Goal: Transaction & Acquisition: Purchase product/service

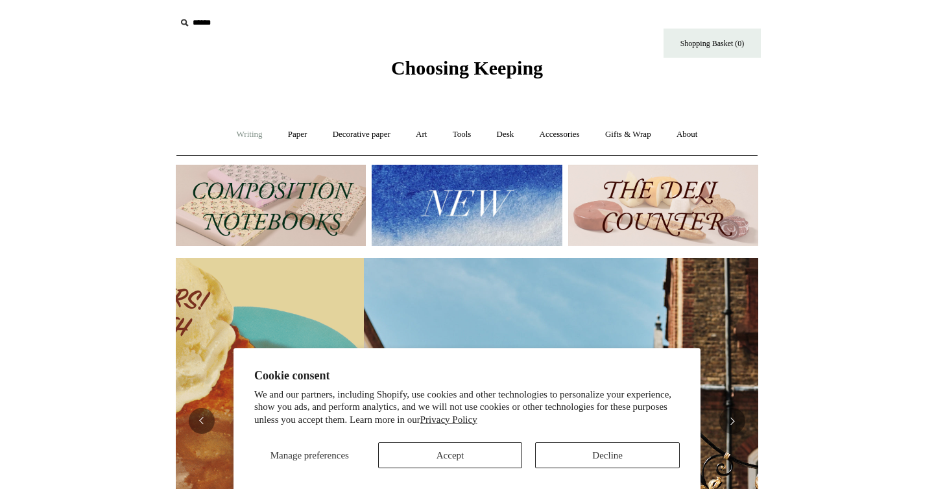
click at [241, 134] on link "Writing +" at bounding box center [249, 134] width 49 height 34
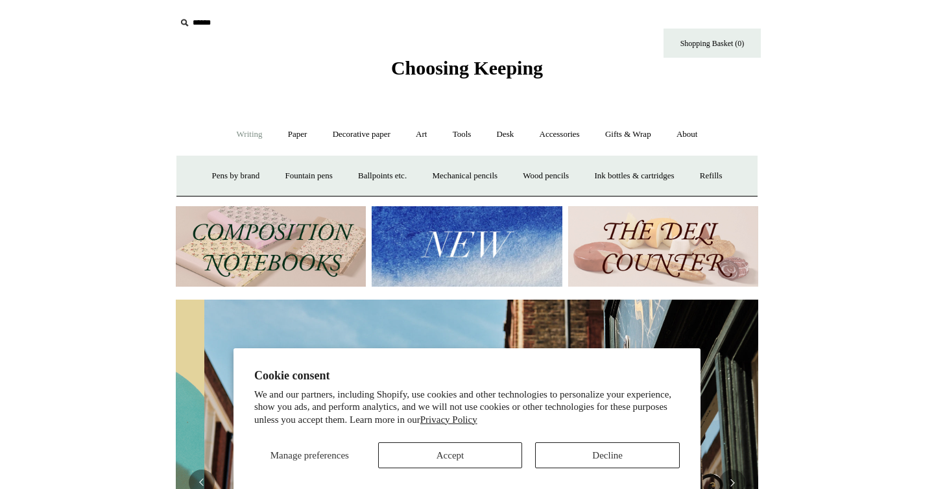
scroll to position [0, 582]
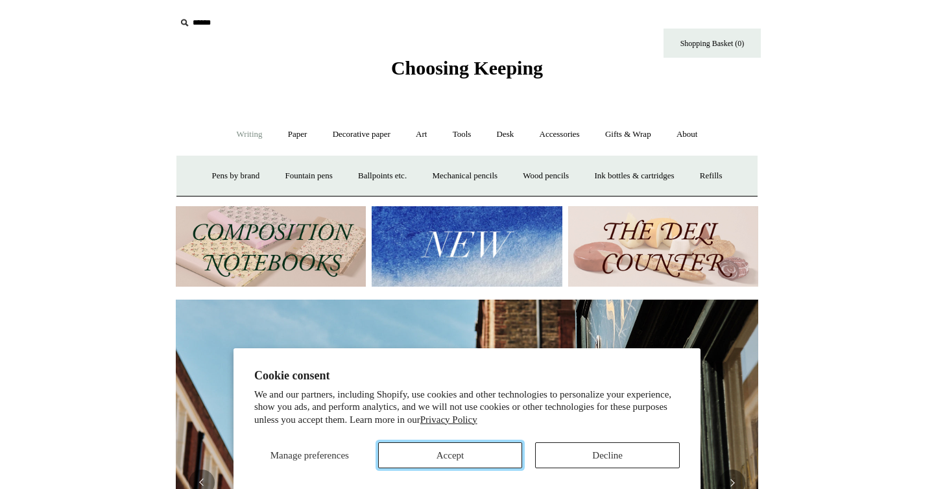
click at [456, 454] on button "Accept" at bounding box center [450, 455] width 145 height 26
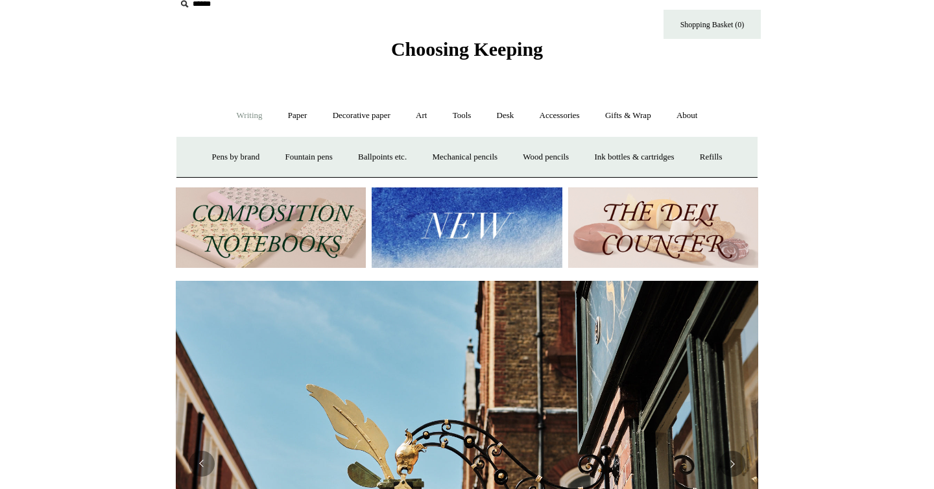
scroll to position [17, 0]
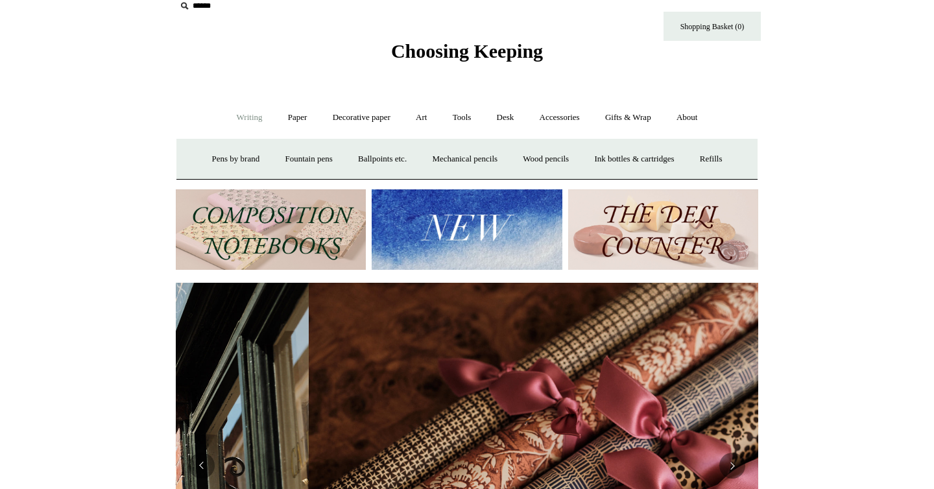
click at [237, 117] on link "Writing -" at bounding box center [249, 117] width 49 height 34
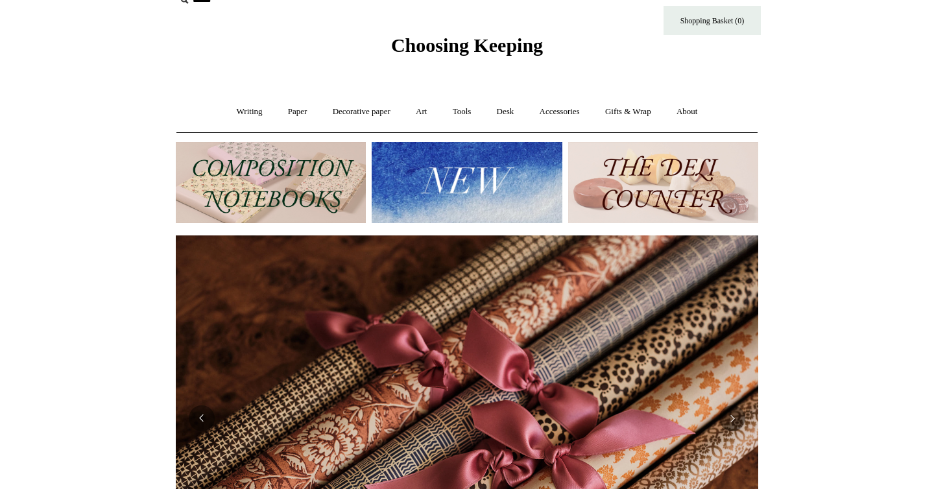
scroll to position [0, 0]
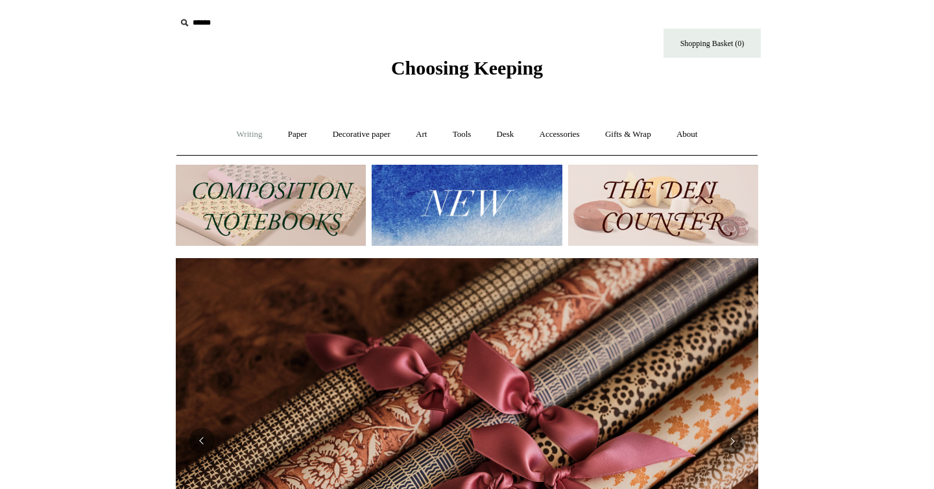
click at [235, 132] on link "Writing +" at bounding box center [249, 134] width 49 height 34
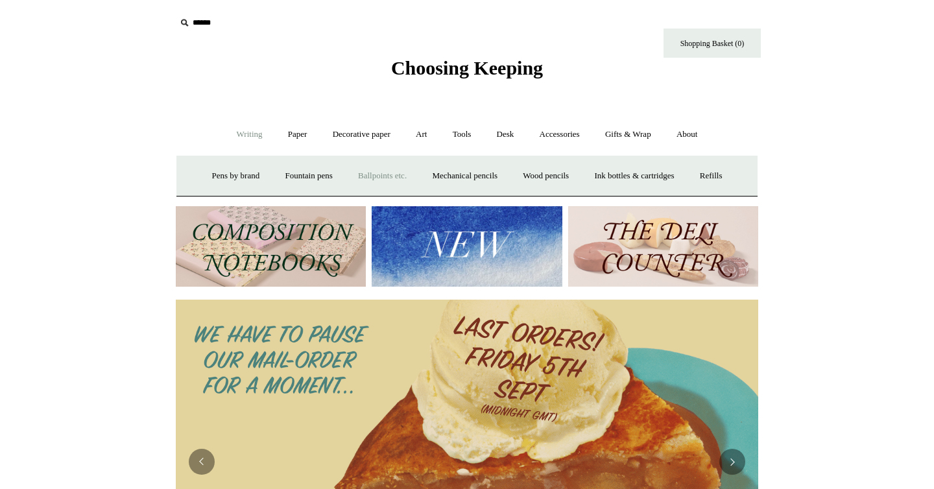
click at [368, 176] on link "Ballpoints etc. +" at bounding box center [382, 176] width 72 height 34
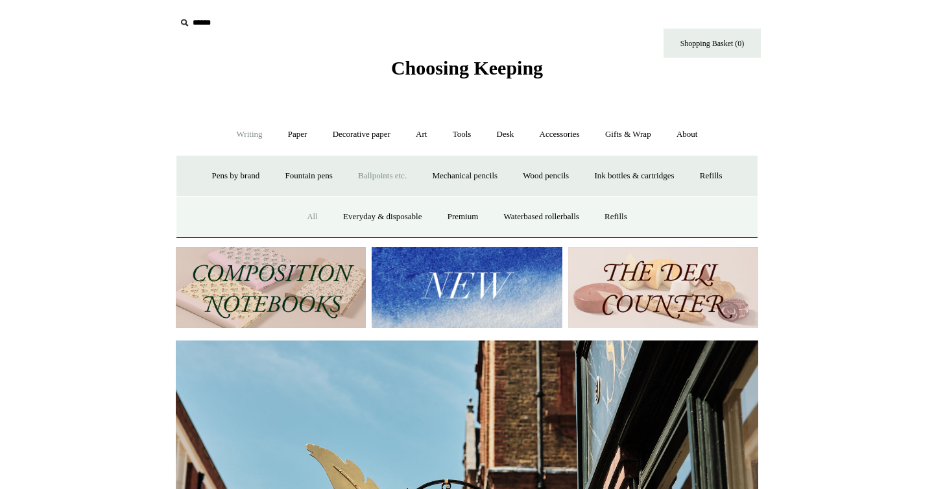
scroll to position [0, 664]
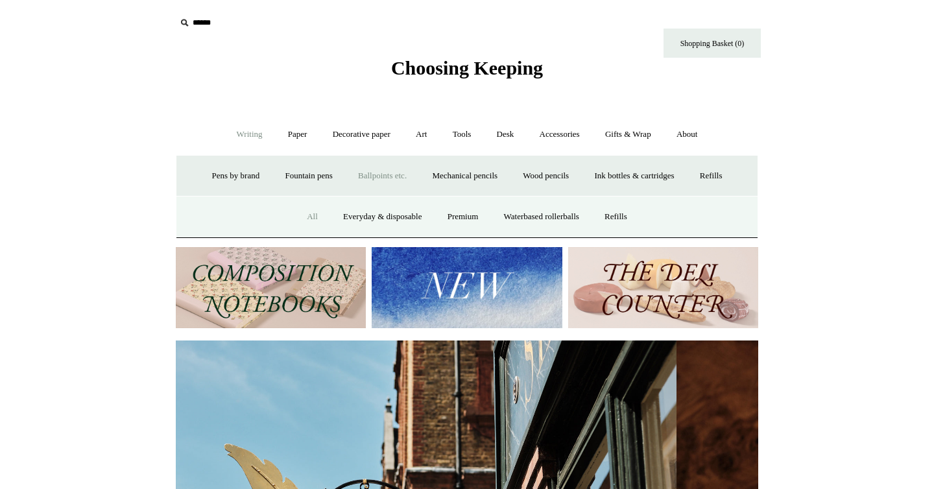
click at [304, 222] on link "All" at bounding box center [312, 217] width 34 height 34
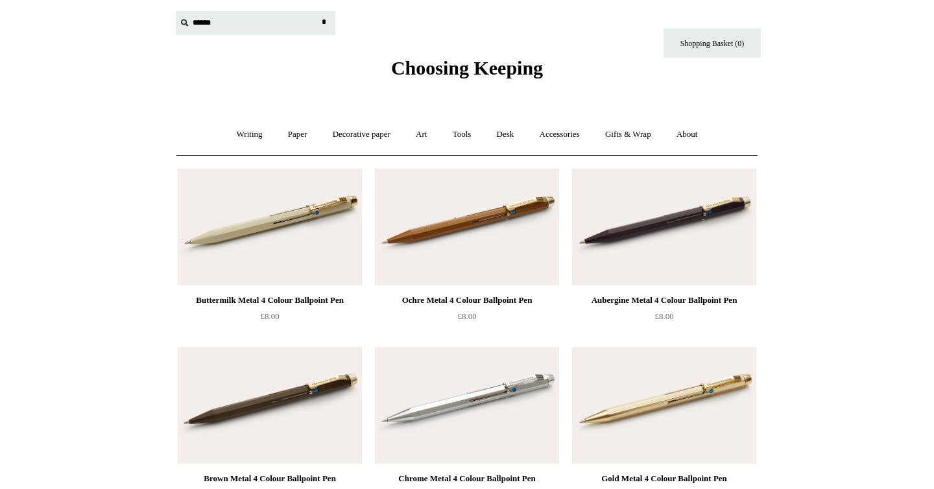
click at [200, 22] on input "text" at bounding box center [255, 23] width 159 height 24
paste input "*********"
type input "*********"
click at [317, 11] on input "*" at bounding box center [323, 22] width 13 height 23
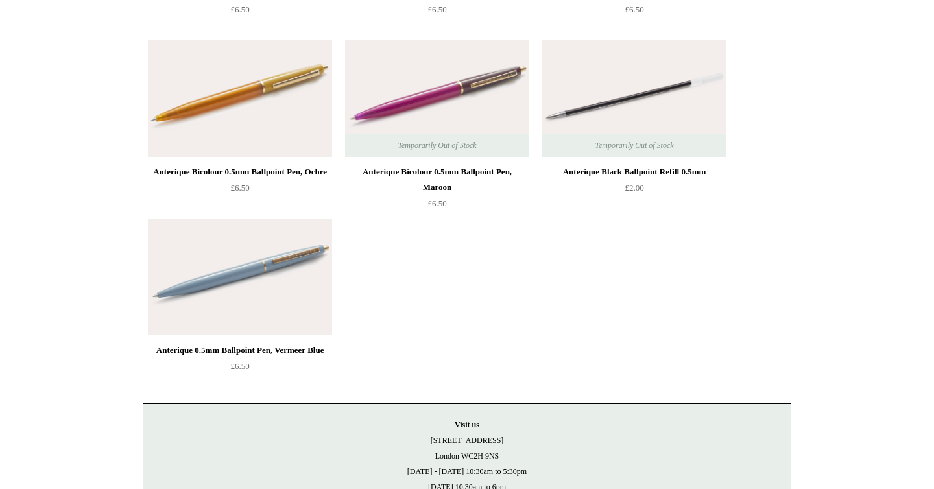
scroll to position [773, 0]
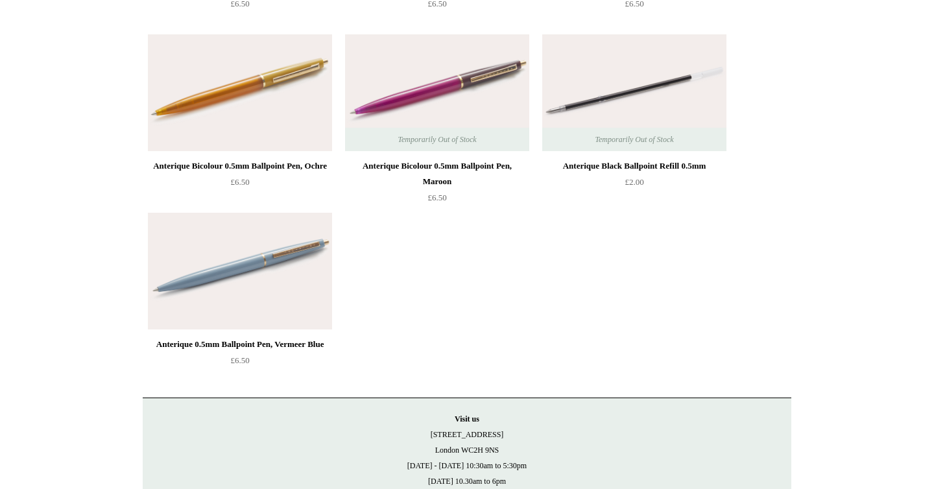
click at [272, 289] on img at bounding box center [240, 271] width 184 height 117
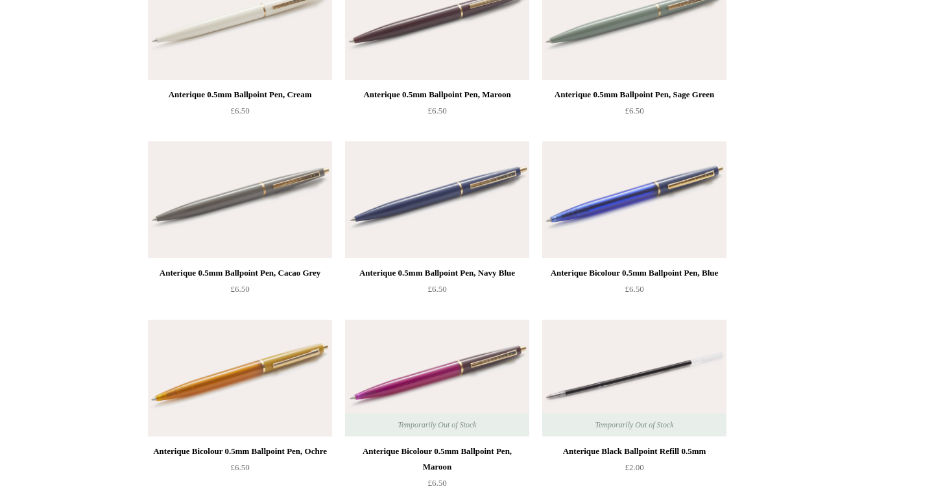
scroll to position [485, 0]
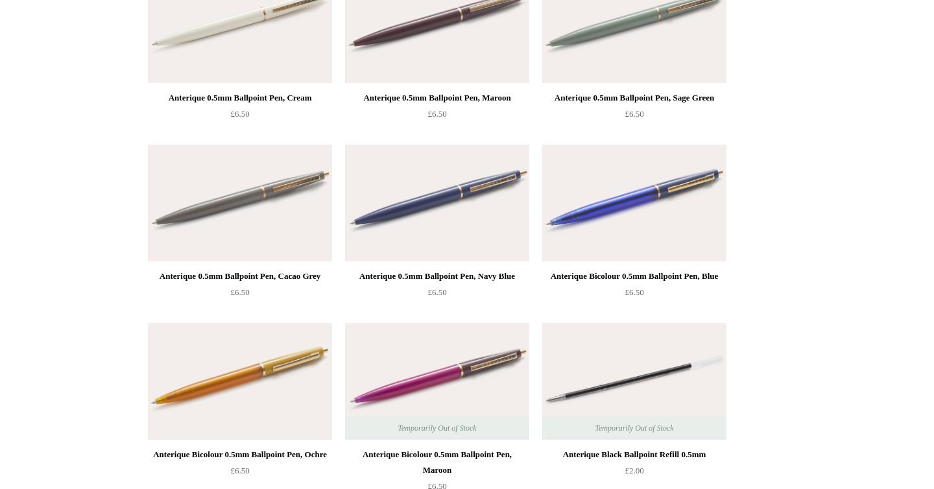
click at [253, 209] on img at bounding box center [240, 203] width 184 height 117
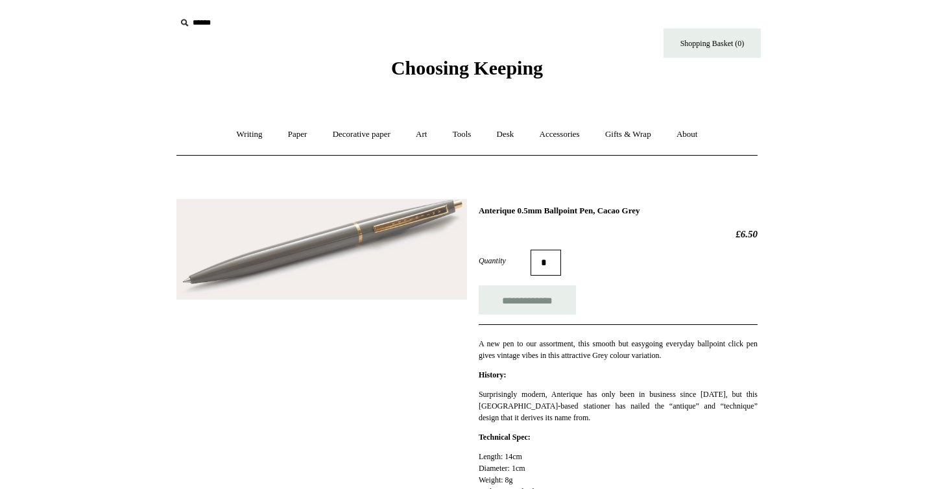
click at [263, 255] on img at bounding box center [321, 249] width 290 height 100
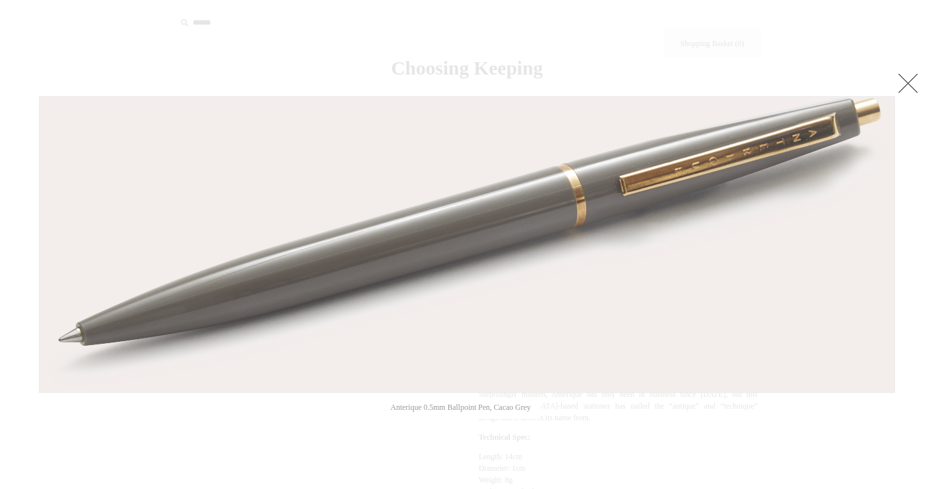
click at [908, 84] on link at bounding box center [908, 83] width 26 height 26
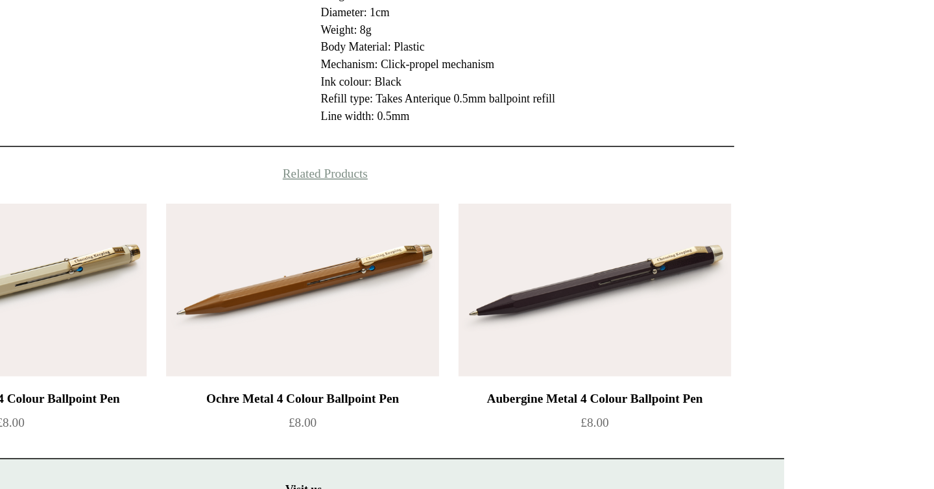
scroll to position [302, 0]
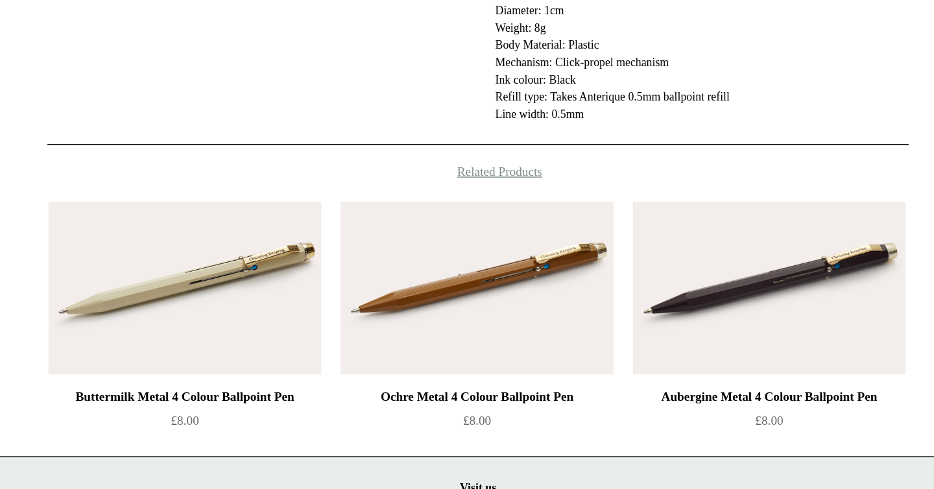
click at [325, 372] on img at bounding box center [269, 353] width 184 height 117
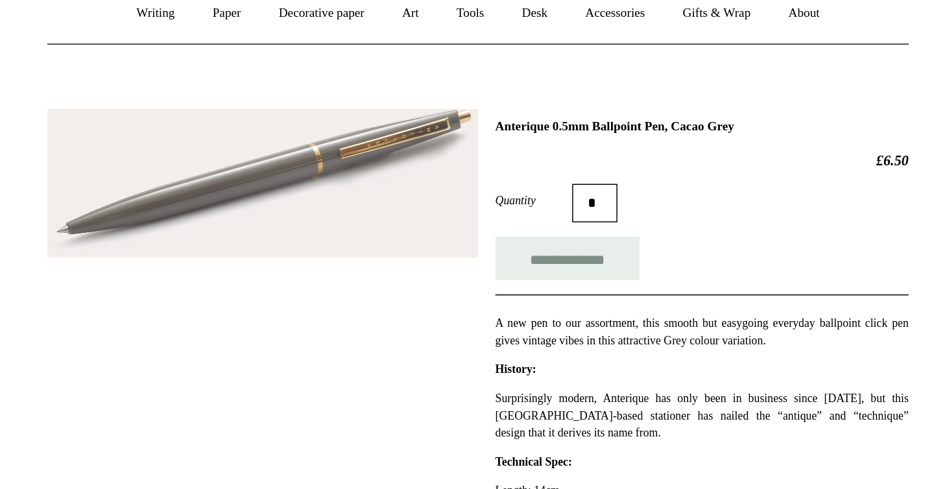
scroll to position [125, 0]
click at [343, 119] on img at bounding box center [321, 124] width 290 height 100
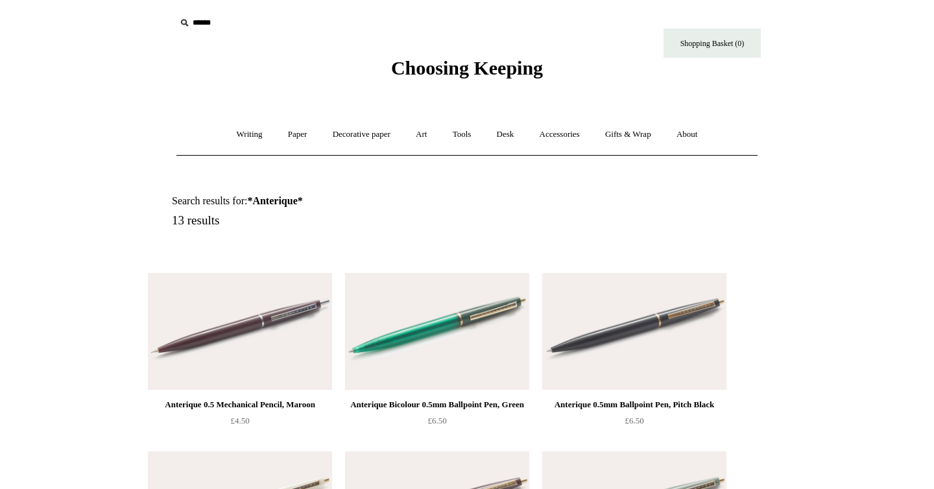
click at [281, 323] on img at bounding box center [240, 331] width 184 height 117
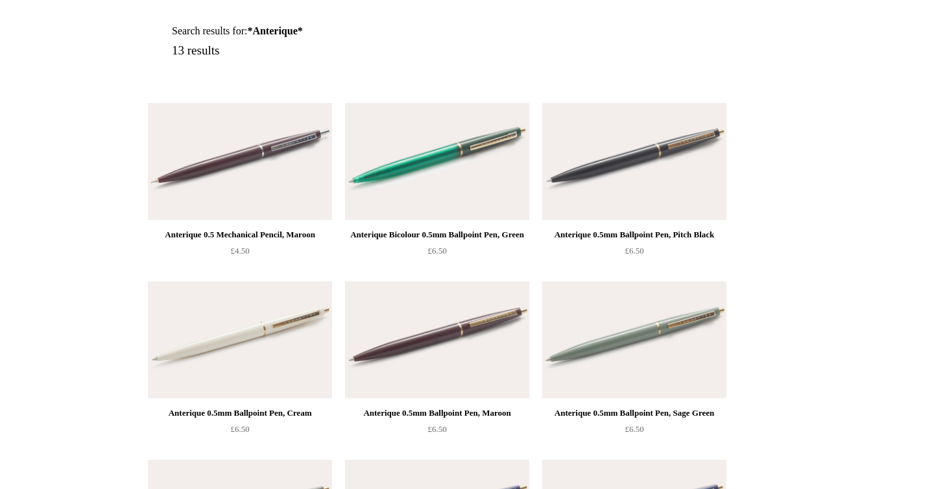
scroll to position [171, 0]
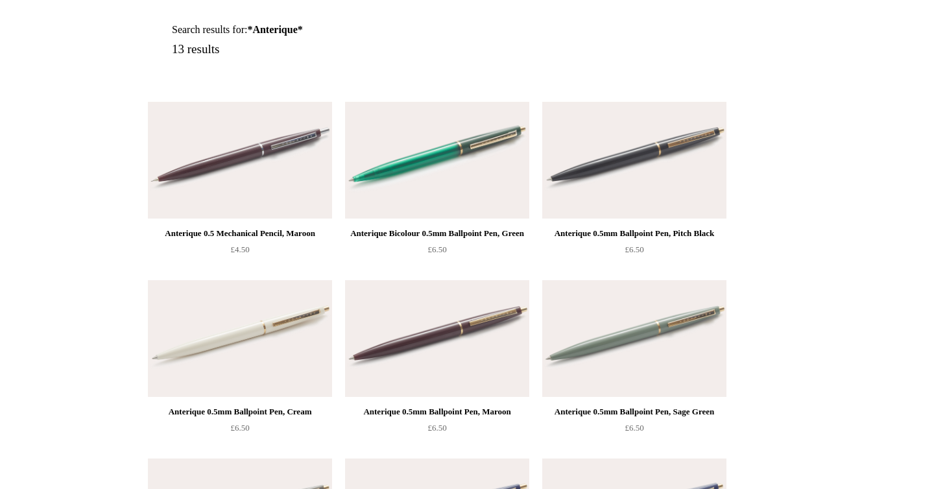
click at [688, 340] on img at bounding box center [634, 338] width 184 height 117
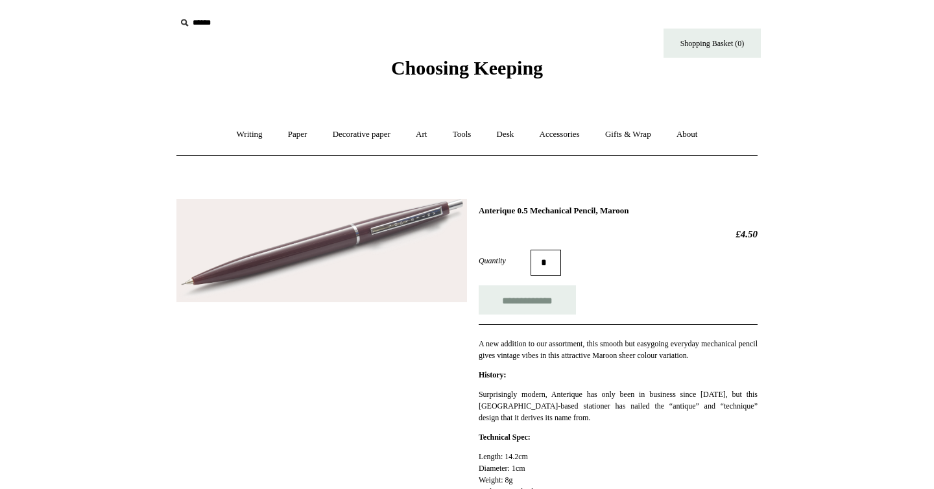
click at [298, 253] on img at bounding box center [321, 250] width 290 height 103
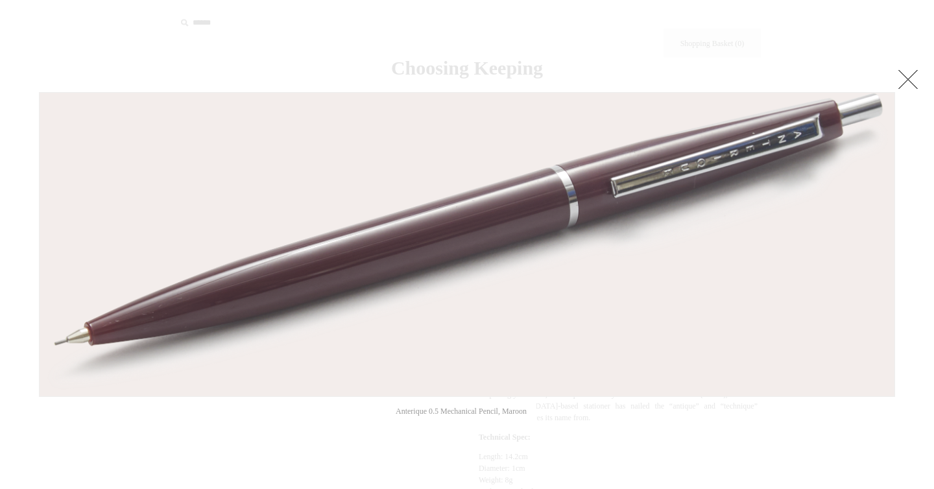
click at [909, 75] on link at bounding box center [908, 79] width 26 height 26
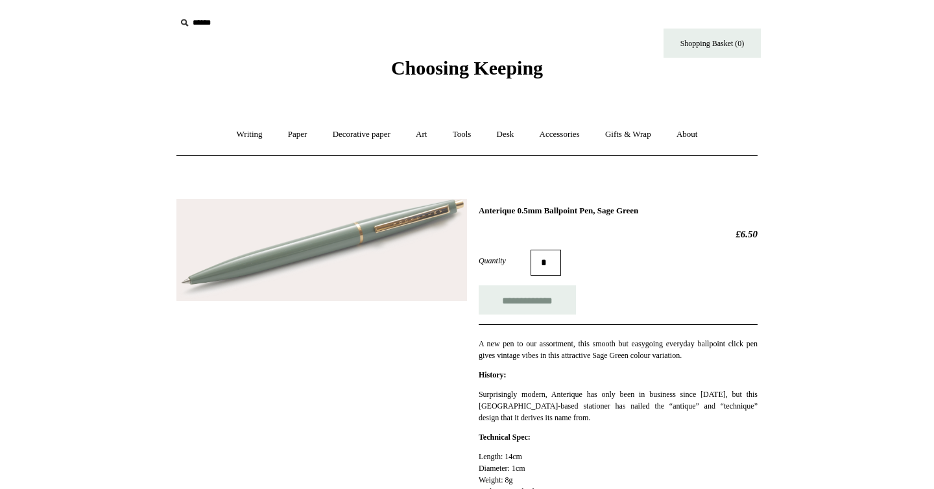
click at [272, 269] on img at bounding box center [321, 250] width 290 height 102
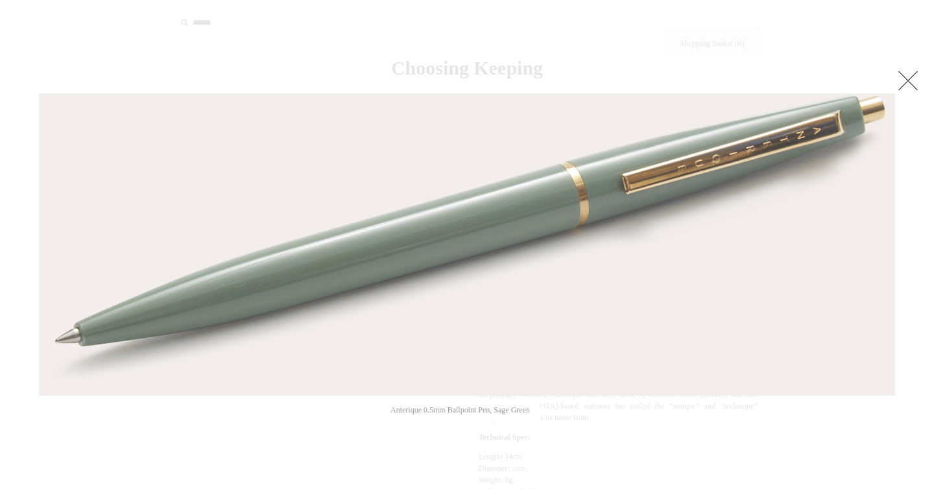
click at [912, 77] on link at bounding box center [908, 80] width 26 height 26
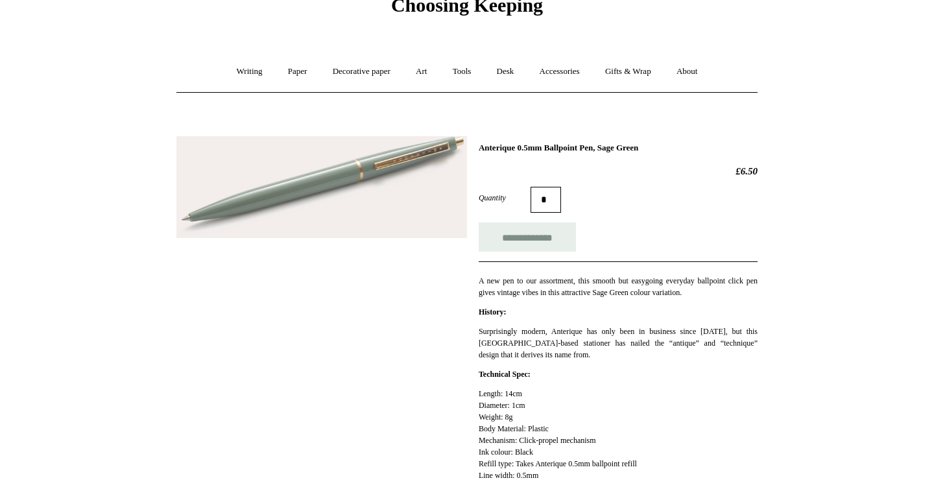
scroll to position [67, 0]
